Goal: Task Accomplishment & Management: Manage account settings

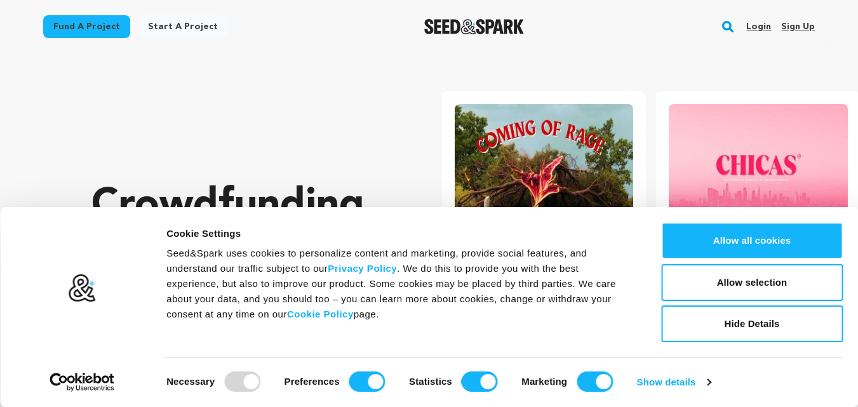
click at [800, 28] on link "Sign up" at bounding box center [798, 27] width 34 height 20
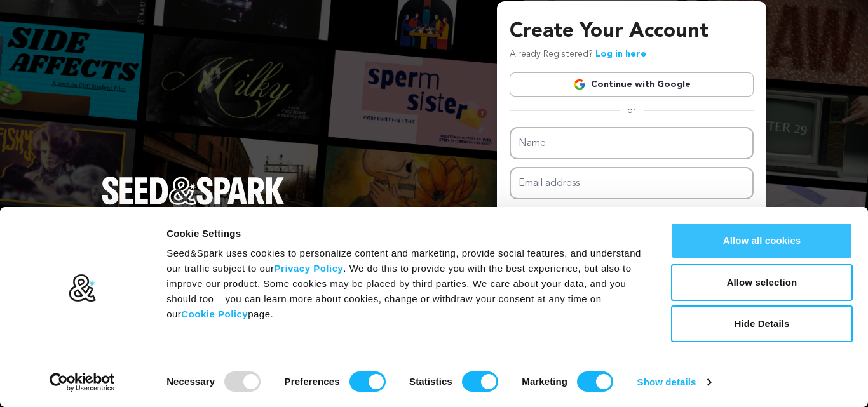
click at [715, 239] on button "Allow all cookies" at bounding box center [762, 240] width 182 height 37
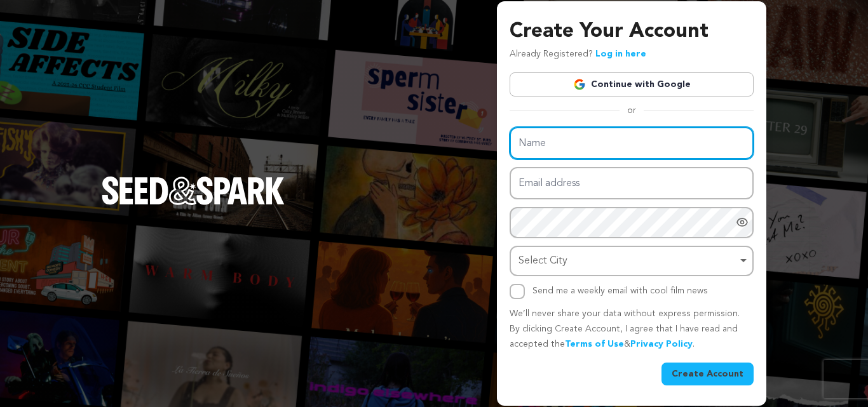
click at [581, 147] on input "Name" at bounding box center [632, 143] width 244 height 32
type input "Orbit Bling"
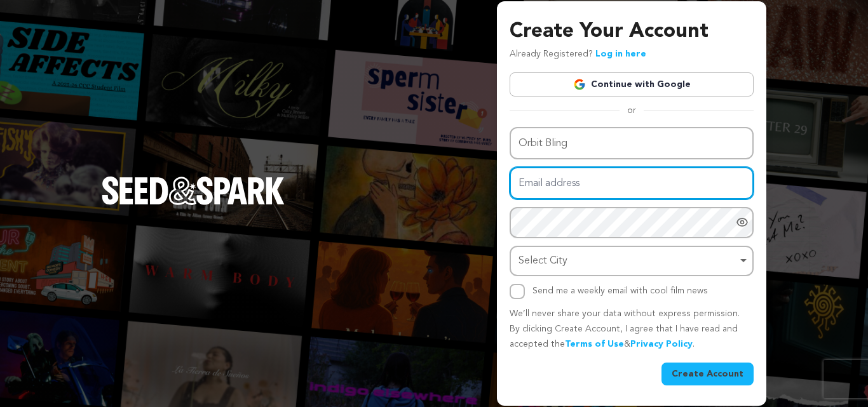
click at [573, 184] on input "Email address" at bounding box center [632, 183] width 244 height 32
type input "orbitbling.official@gmail.com"
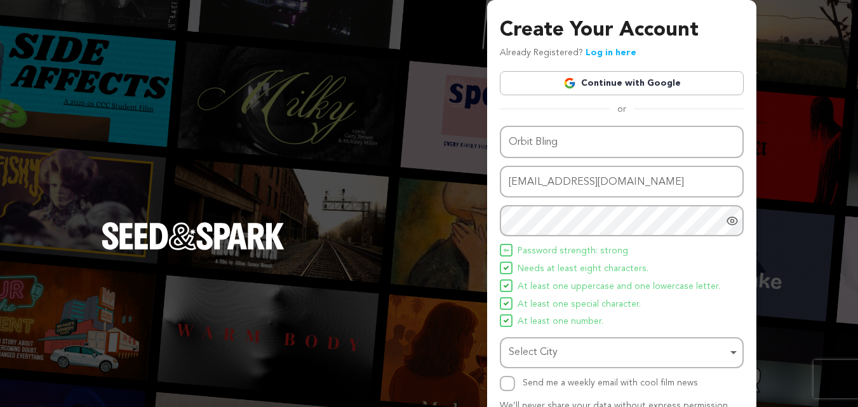
click at [766, 245] on div "Create Your Account Already Registered? Log in here Continue with Google or eyJ…" at bounding box center [429, 248] width 858 height 497
click at [689, 358] on div "Select City Remove item" at bounding box center [618, 353] width 219 height 18
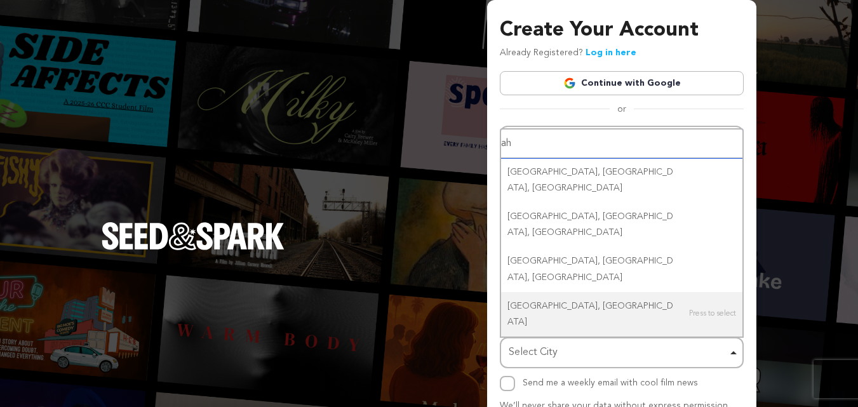
type input "ahm"
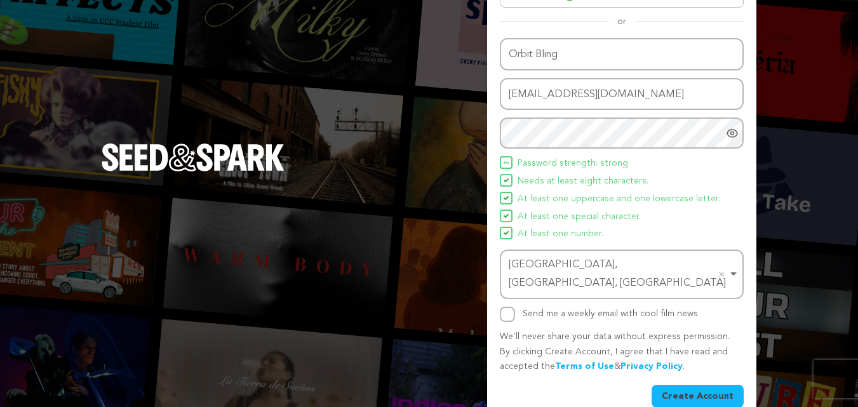
scroll to position [90, 0]
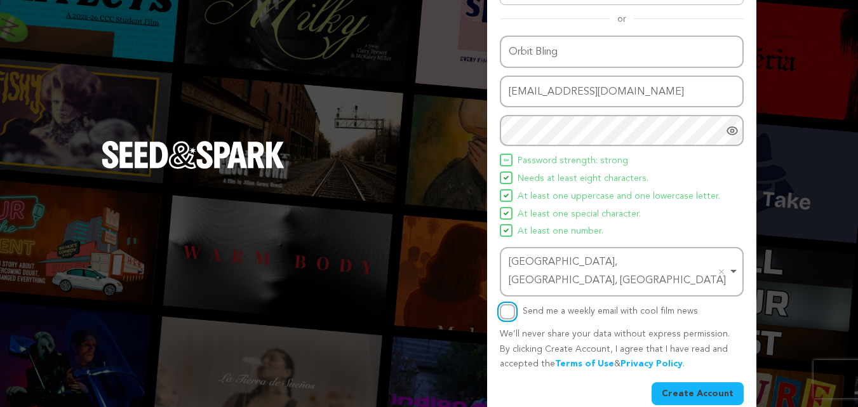
click at [506, 304] on input "Send me a weekly email with cool film news" at bounding box center [507, 311] width 15 height 15
checkbox input "false"
click at [681, 382] on button "Create Account" at bounding box center [698, 393] width 92 height 23
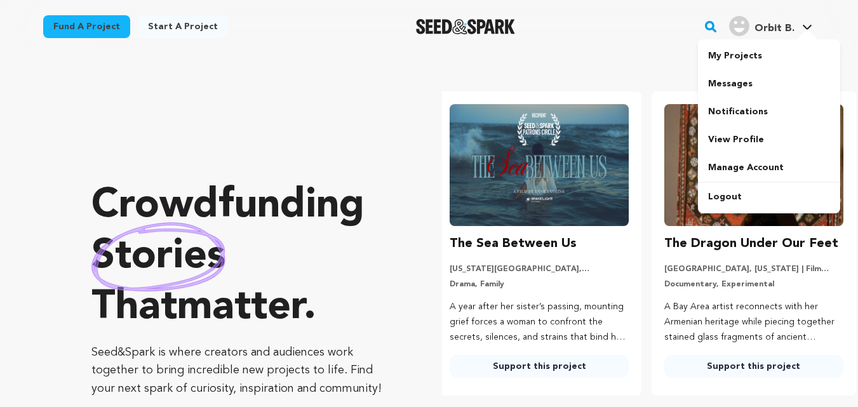
scroll to position [0, 225]
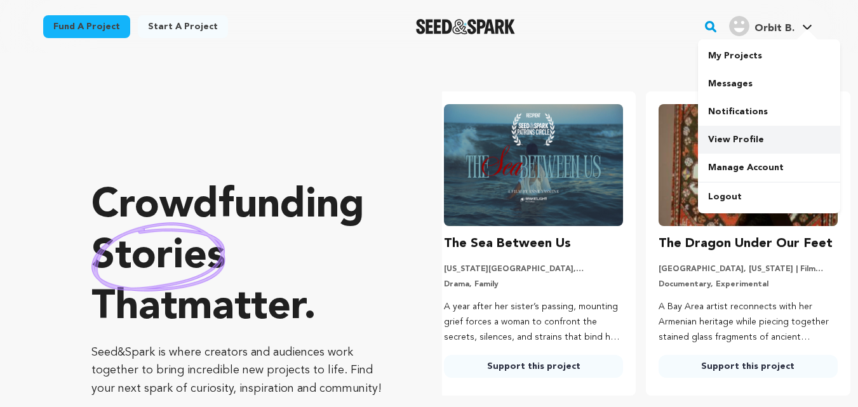
click at [755, 133] on link "View Profile" at bounding box center [769, 140] width 142 height 28
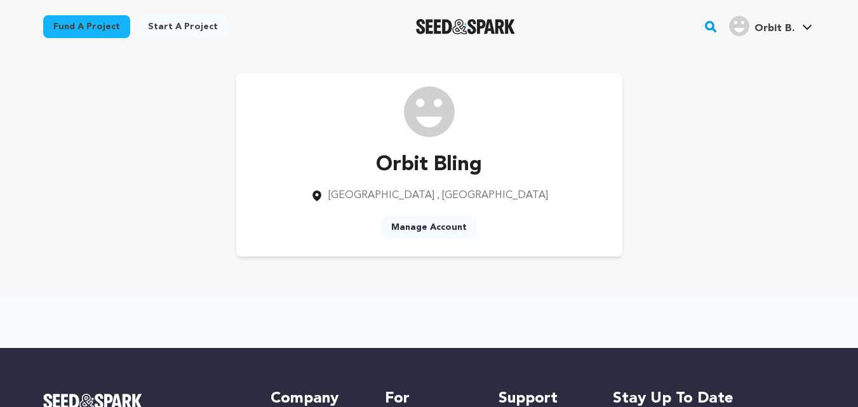
click at [434, 116] on img at bounding box center [429, 111] width 51 height 51
click at [415, 229] on link "Manage Account" at bounding box center [429, 227] width 96 height 23
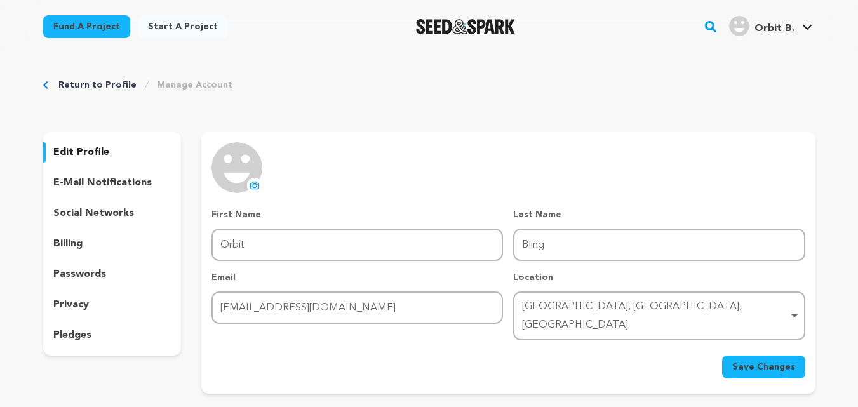
click at [257, 187] on icon at bounding box center [255, 186] width 5 height 4
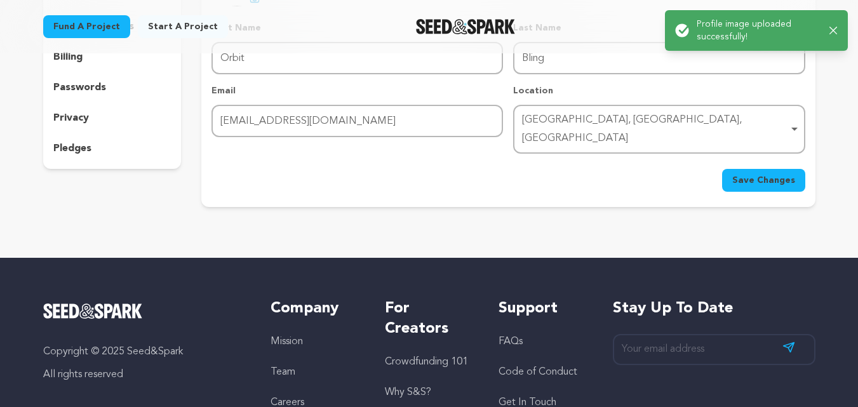
scroll to position [191, 0]
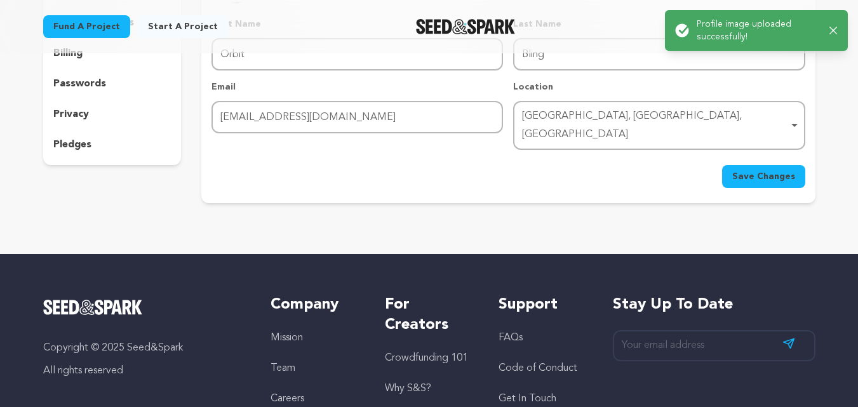
click at [804, 165] on button "Save Changes" at bounding box center [763, 176] width 83 height 23
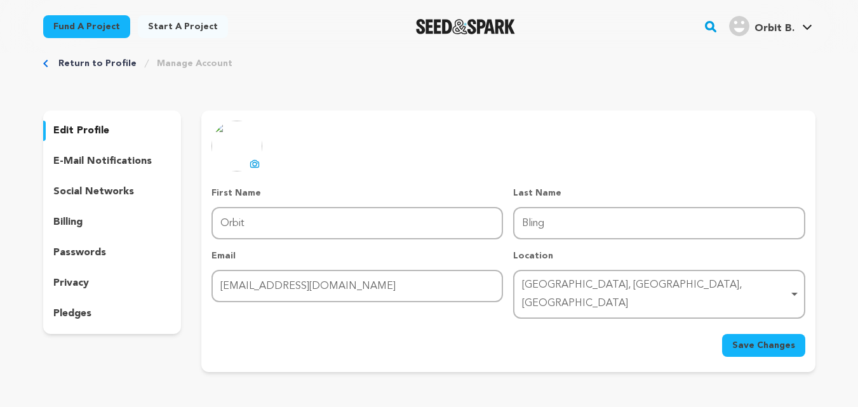
scroll to position [0, 0]
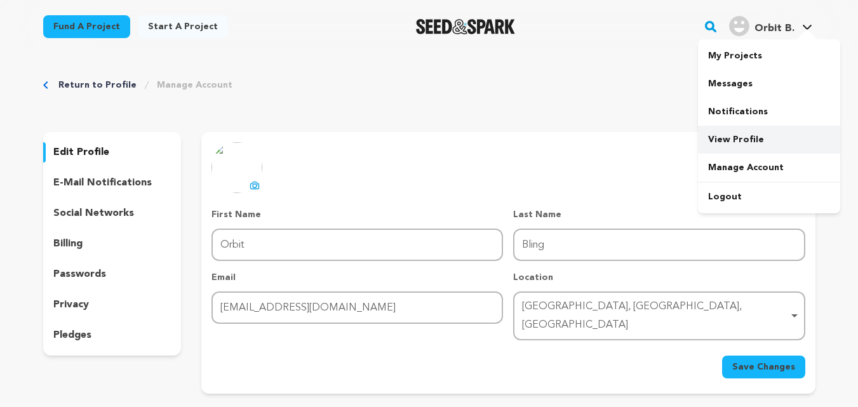
click at [743, 141] on link "View Profile" at bounding box center [769, 140] width 142 height 28
